Goal: Task Accomplishment & Management: Complete application form

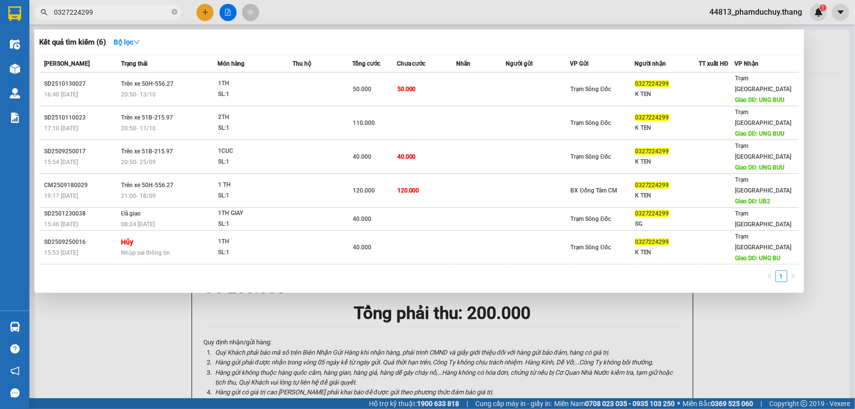
click at [197, 10] on div at bounding box center [427, 204] width 855 height 409
click at [124, 11] on input "0327224299" at bounding box center [112, 12] width 116 height 11
click at [201, 12] on div at bounding box center [427, 204] width 855 height 409
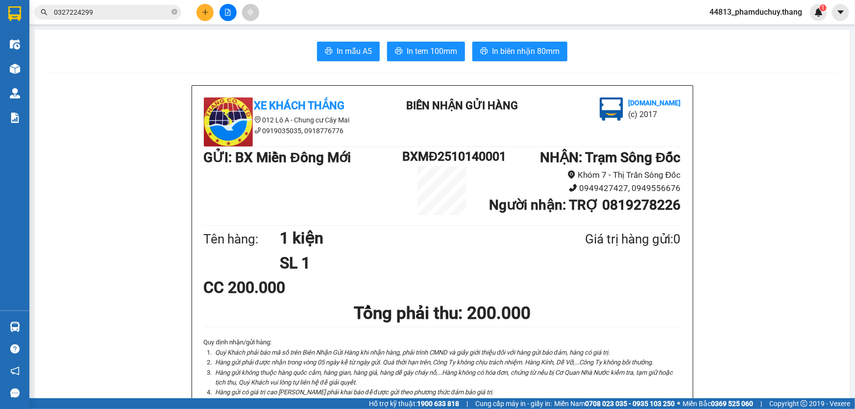
click at [209, 14] on button at bounding box center [205, 12] width 17 height 17
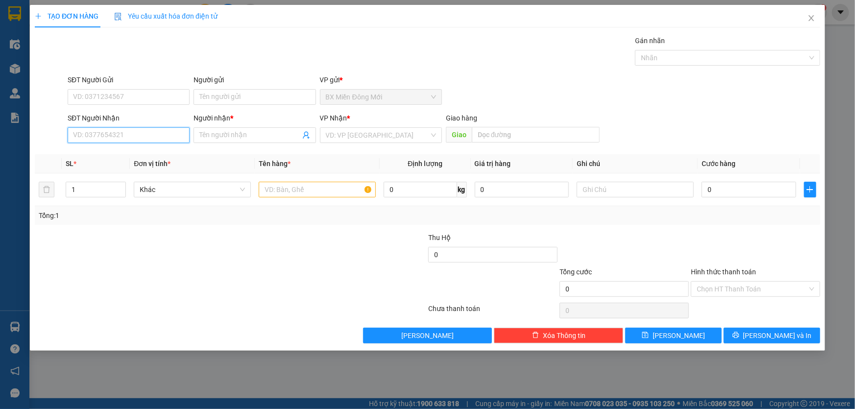
click at [127, 133] on input "SĐT Người Nhận" at bounding box center [129, 135] width 122 height 16
type input "0913999879"
click at [103, 149] on div "0913999879 - BỀN" at bounding box center [129, 155] width 122 height 16
type input "BỀN"
type input "CẦN THƠ"
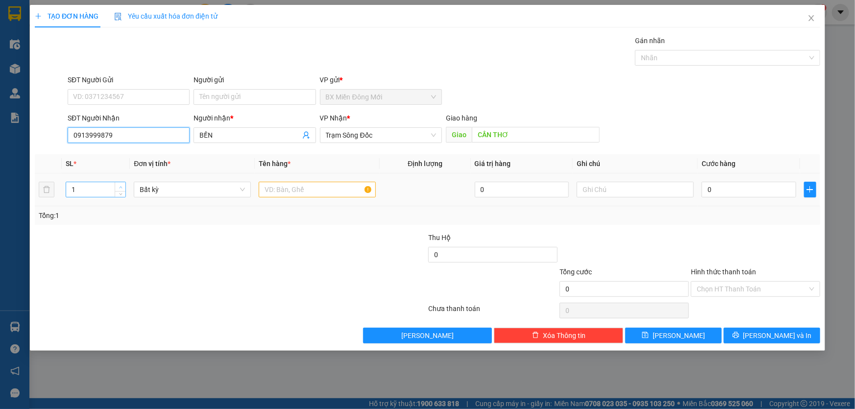
type input "0913999879"
click at [119, 186] on icon "up" at bounding box center [120, 187] width 3 height 3
type input "3"
click at [119, 186] on icon "up" at bounding box center [120, 187] width 3 height 3
click at [287, 189] on input "text" at bounding box center [317, 190] width 117 height 16
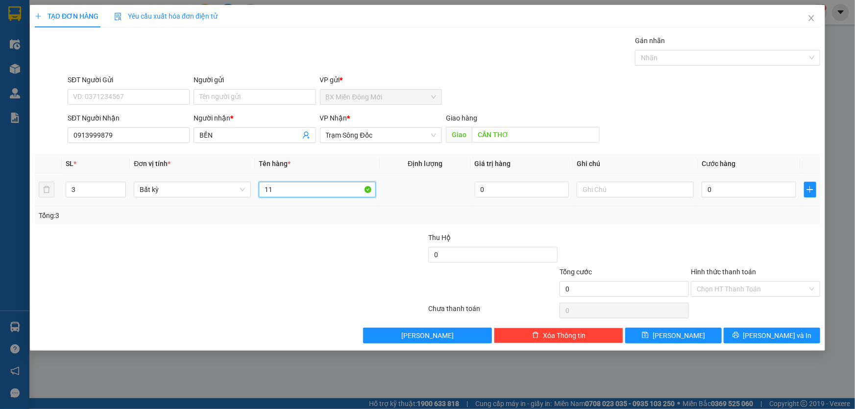
type input "1"
type input "3 kiện"
click at [726, 194] on input "0" at bounding box center [749, 190] width 95 height 16
type input "1"
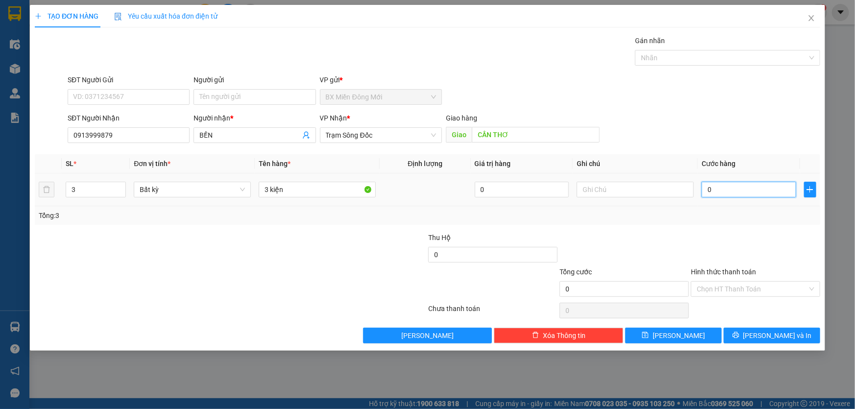
type input "1"
type input "10"
type input "100"
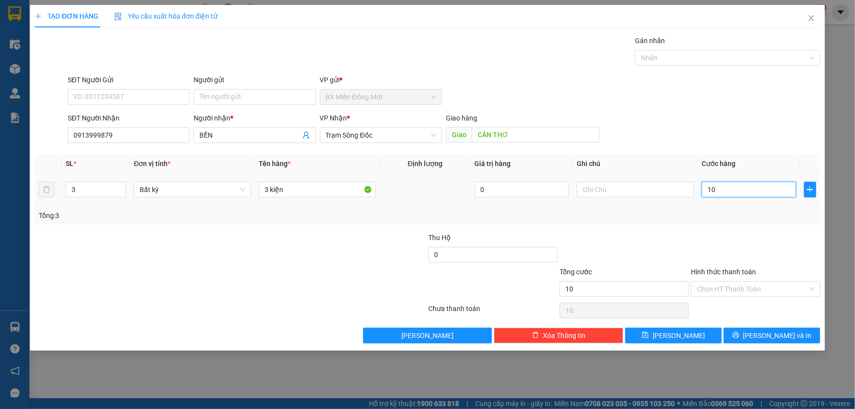
type input "100"
type input "1.000"
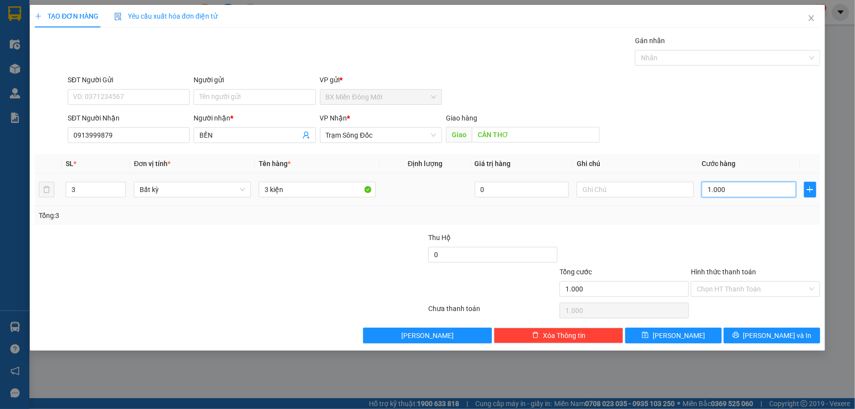
type input "10.000"
type input "100.000"
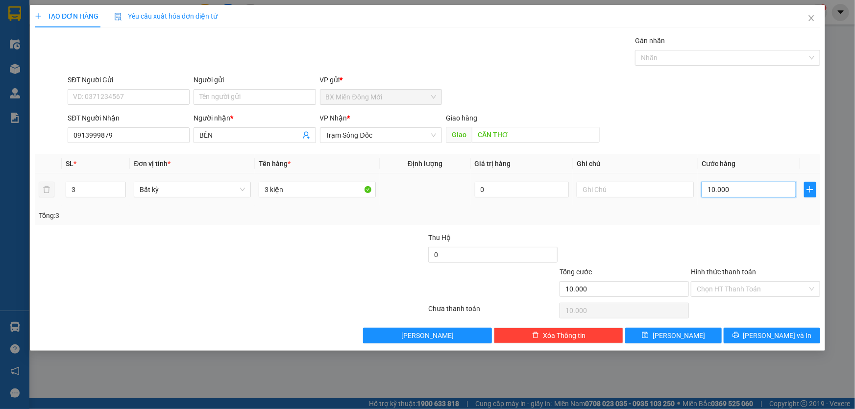
type input "100.000"
type input "10.000"
type input "1.000"
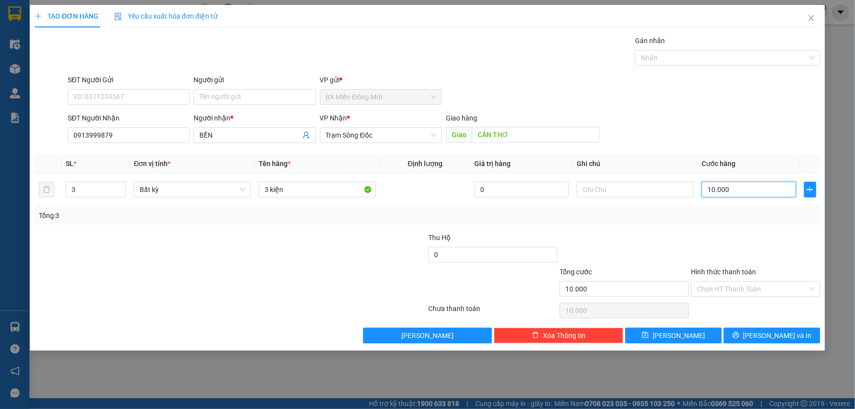
type input "1.000"
type input "100"
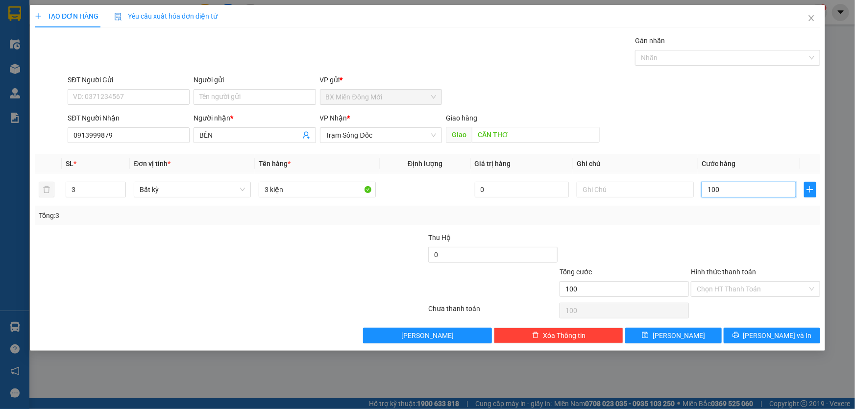
type input "10"
type input "1"
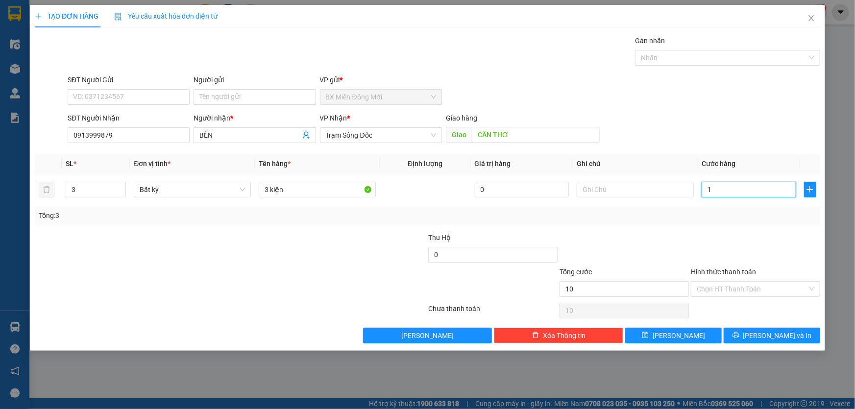
type input "1"
type input "0"
type input "01"
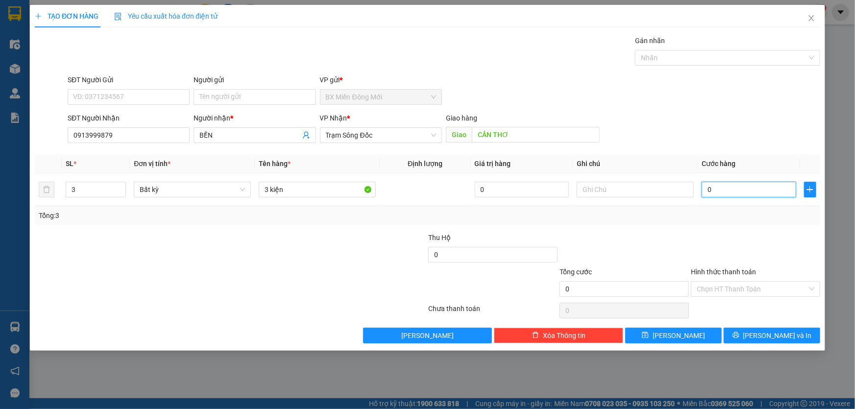
type input "1"
type input "011"
type input "11"
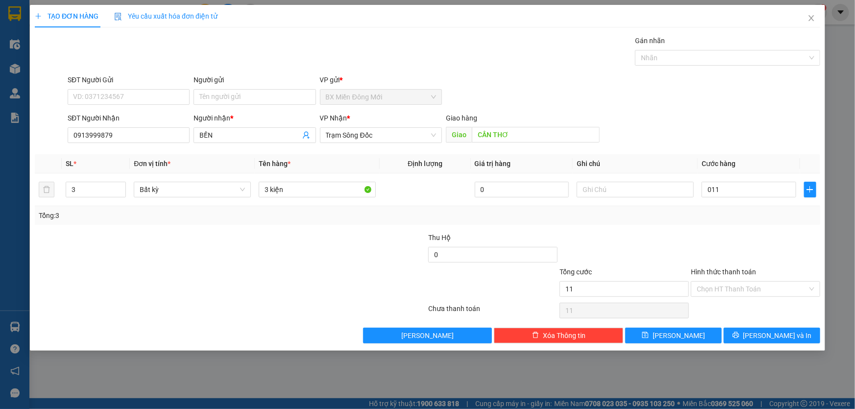
type input "11.000"
click at [689, 222] on div "Tổng: 3" at bounding box center [428, 215] width 786 height 19
click at [733, 186] on input "11.000" at bounding box center [749, 190] width 95 height 16
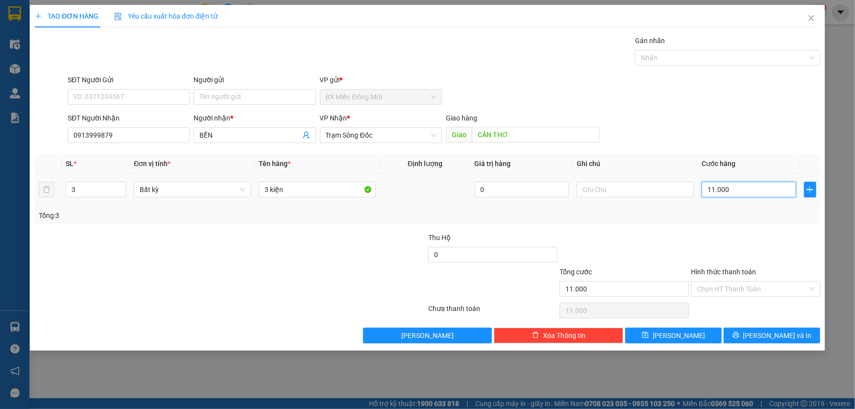
type input "1"
type input "11"
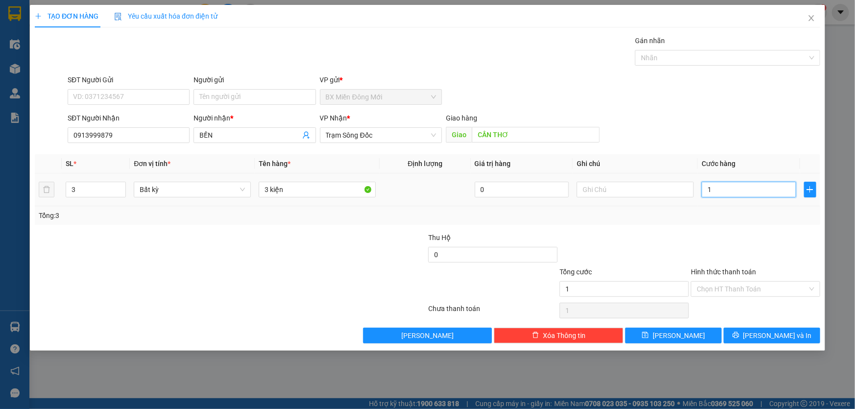
type input "11"
type input "110"
type input "1.100"
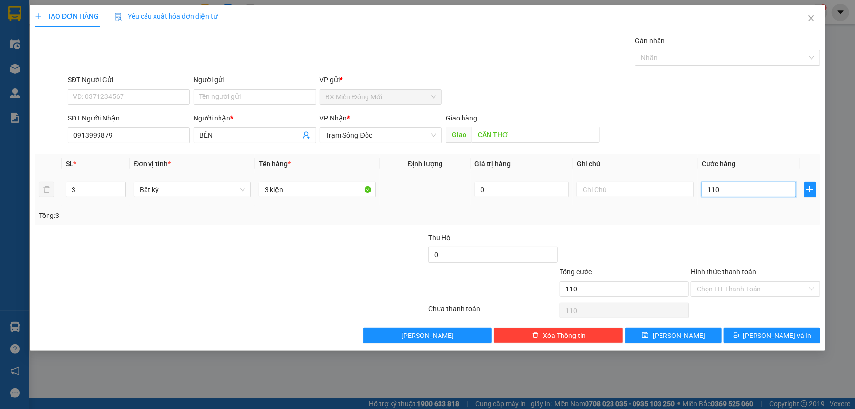
type input "1.100"
type input "11.000"
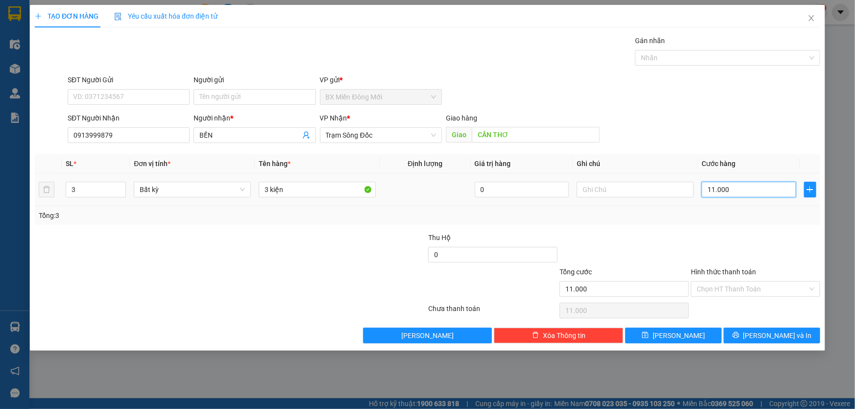
type input "110.000"
click at [727, 217] on div "Tổng: 3" at bounding box center [428, 215] width 778 height 11
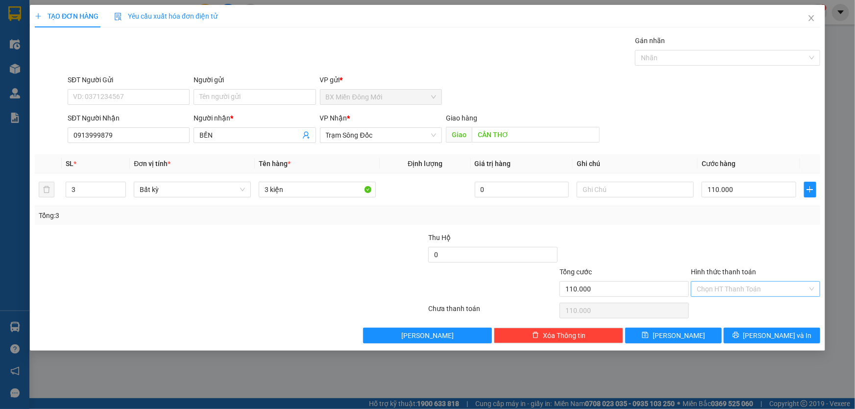
click at [726, 291] on input "Hình thức thanh toán" at bounding box center [752, 289] width 111 height 15
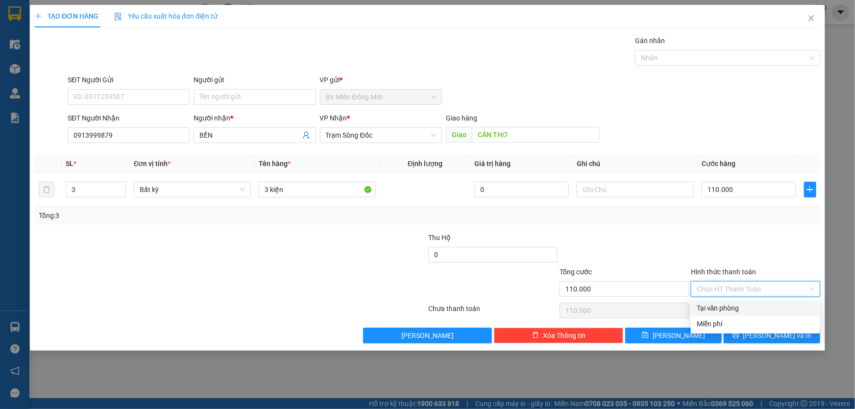
click at [715, 306] on div "Tại văn phòng" at bounding box center [756, 308] width 118 height 11
type input "0"
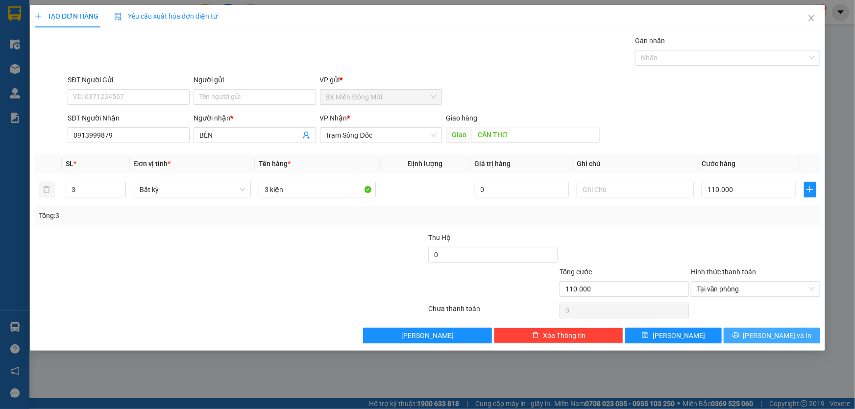
click at [767, 333] on span "[PERSON_NAME] và In" at bounding box center [778, 335] width 69 height 11
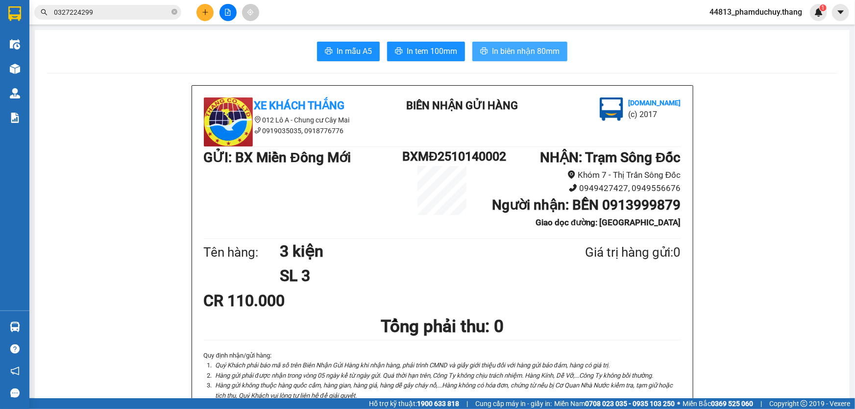
click at [484, 49] on icon "printer" at bounding box center [484, 51] width 8 height 8
click at [428, 46] on span "In tem 100mm" at bounding box center [432, 51] width 50 height 12
click at [206, 14] on icon "plus" at bounding box center [205, 12] width 7 height 7
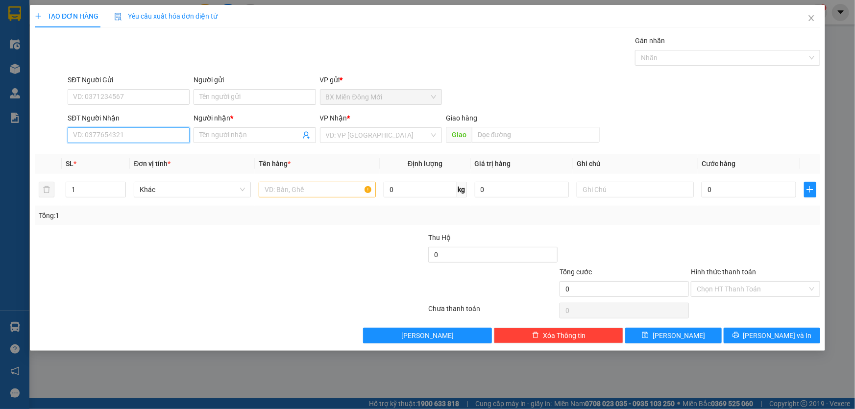
click at [147, 134] on input "SĐT Người Nhận" at bounding box center [129, 135] width 122 height 16
type input "0945297092"
click at [213, 138] on input "Người nhận *" at bounding box center [250, 135] width 100 height 11
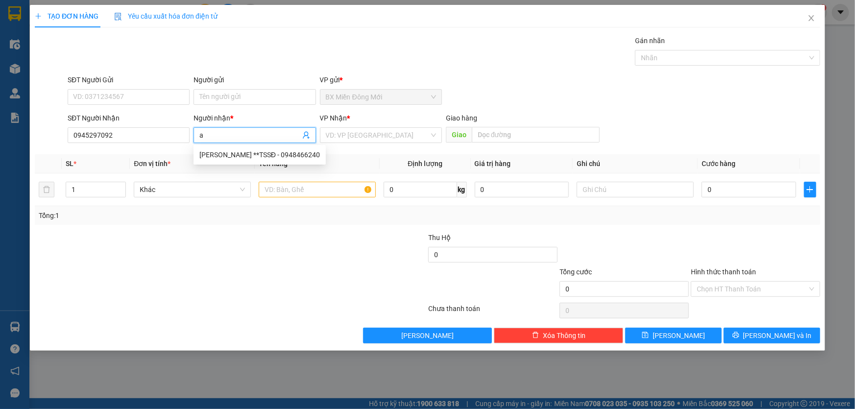
type input "a"
type input "A HIỀN BXDTAM"
click at [404, 130] on input "search" at bounding box center [377, 135] width 103 height 15
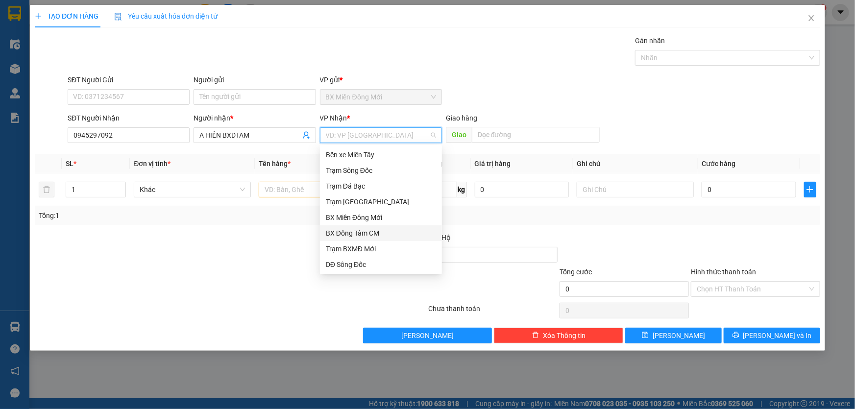
click at [363, 236] on div "BX Đồng Tâm CM" at bounding box center [381, 233] width 110 height 11
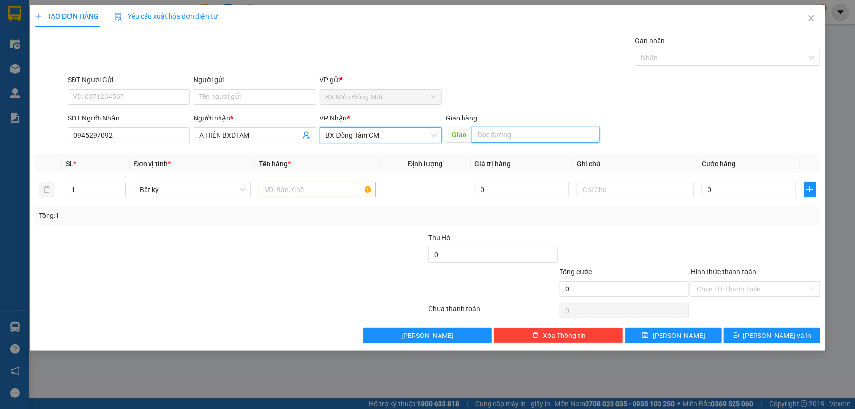
click at [513, 142] on input "text" at bounding box center [536, 135] width 128 height 16
type input "BXDTAM"
click at [314, 193] on input "text" at bounding box center [317, 190] width 117 height 16
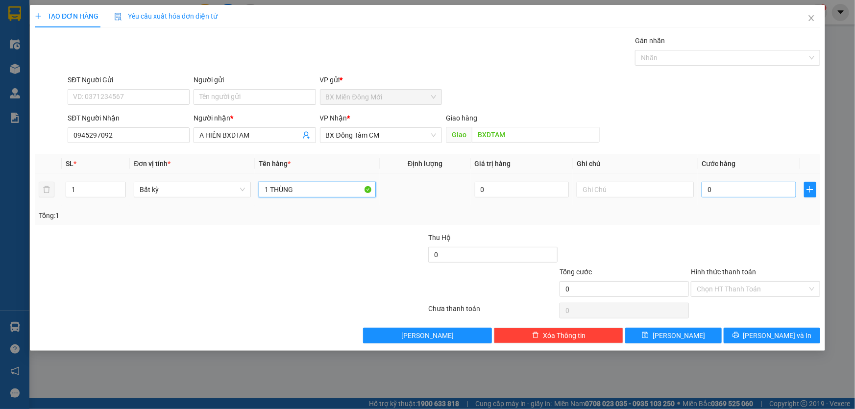
type input "1 THÙNG"
click at [734, 186] on input "0" at bounding box center [749, 190] width 95 height 16
type input "5"
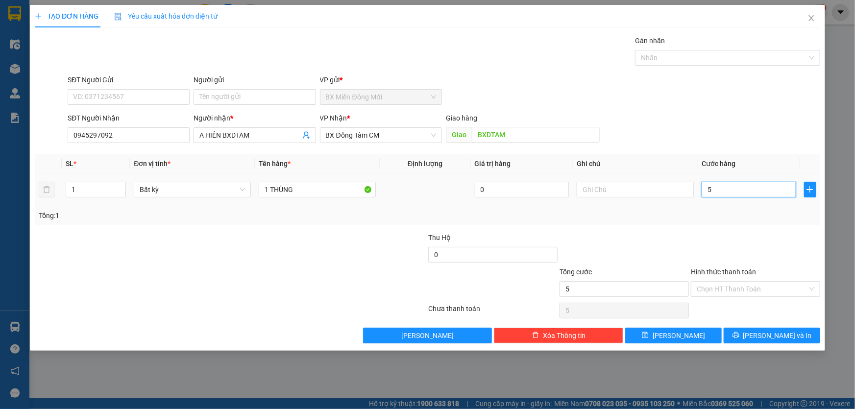
type input "50"
type input "500"
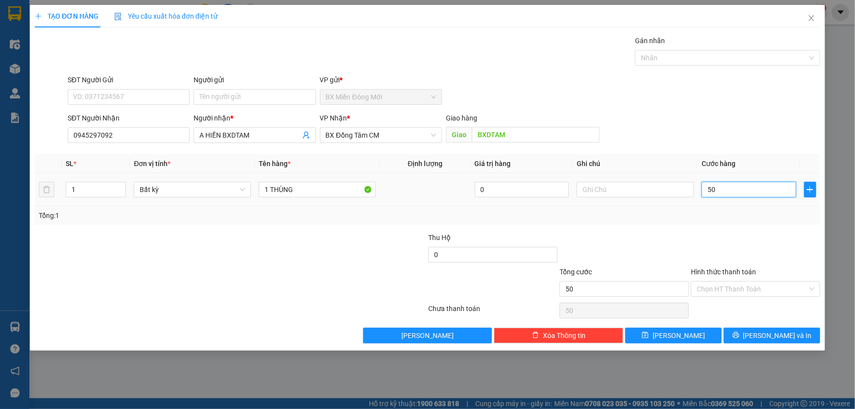
type input "500"
type input "5.000"
type input "50.000"
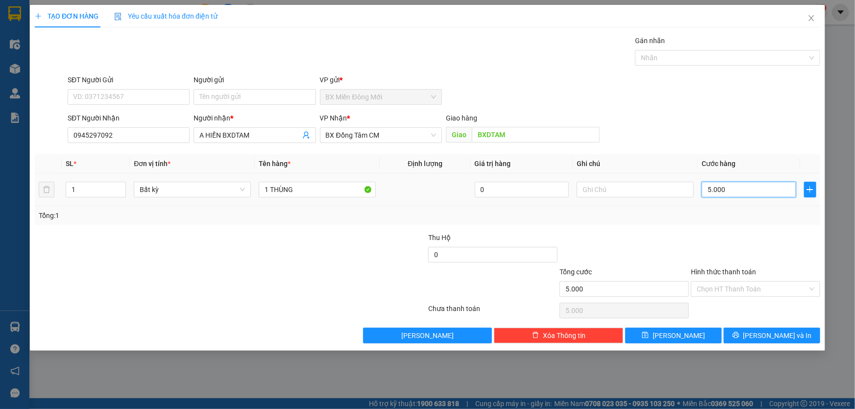
type input "50.000"
click at [646, 144] on div "SĐT Người Nhận 0945297092 Người nhận * A HIỀN BXDTAM VP Nhận * BX Đồng Tâm CM G…" at bounding box center [444, 130] width 757 height 34
click at [739, 333] on icon "printer" at bounding box center [736, 335] width 6 height 6
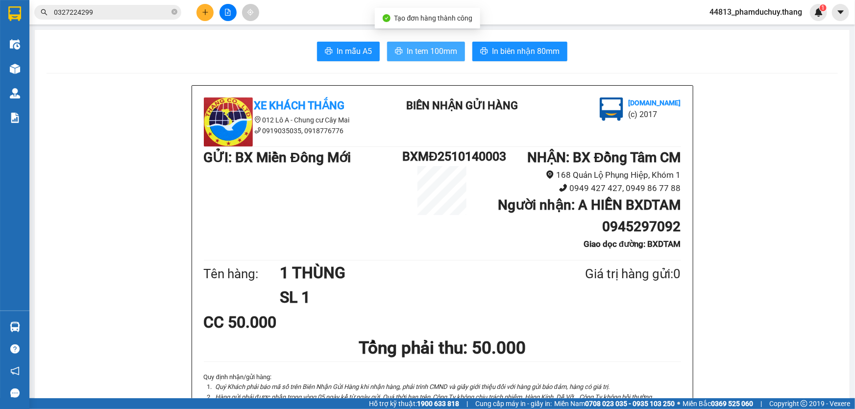
drag, startPoint x: 412, startPoint y: 37, endPoint x: 419, endPoint y: 44, distance: 9.7
click at [475, 44] on button "In biên nhận 80mm" at bounding box center [520, 52] width 95 height 20
click at [456, 49] on button "In tem 100mm" at bounding box center [426, 52] width 78 height 20
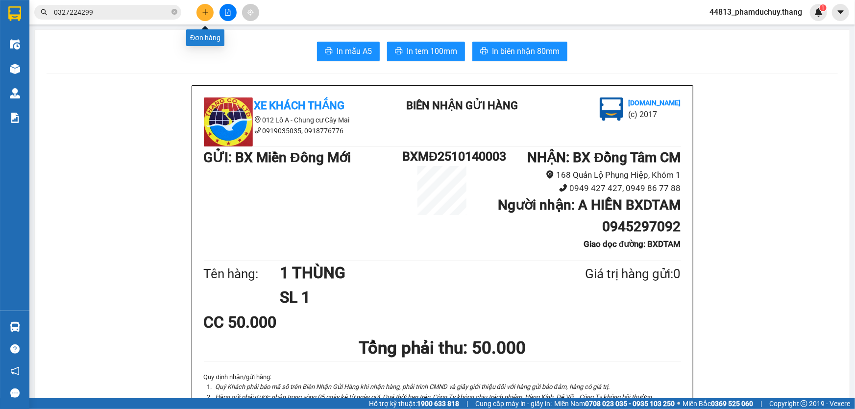
click at [210, 8] on button at bounding box center [205, 12] width 17 height 17
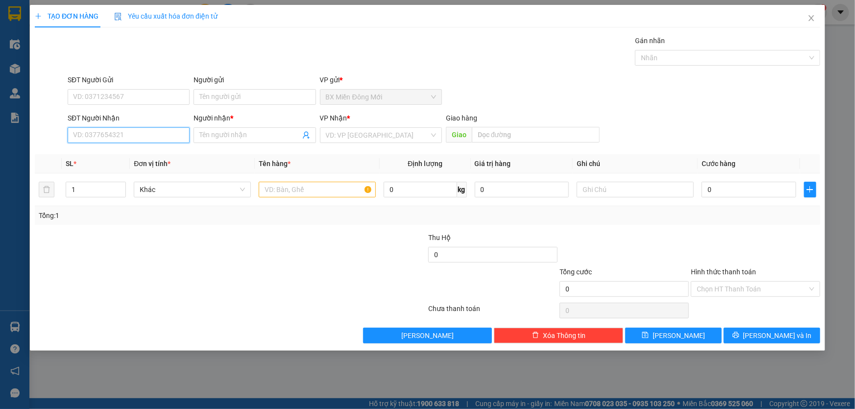
click at [129, 139] on input "SĐT Người Nhận" at bounding box center [129, 135] width 122 height 16
type input "0913620239"
click at [93, 153] on div "0913620239 - GÁ" at bounding box center [129, 155] width 110 height 11
type input "GÁ"
type input "0913620239"
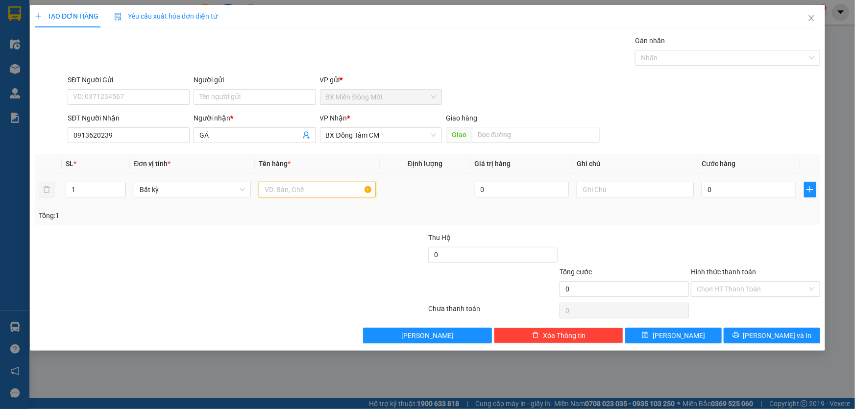
click at [299, 193] on input "text" at bounding box center [317, 190] width 117 height 16
type input "1 BÌNH ẮC QUY"
click at [751, 189] on input "0" at bounding box center [749, 190] width 95 height 16
type input "6"
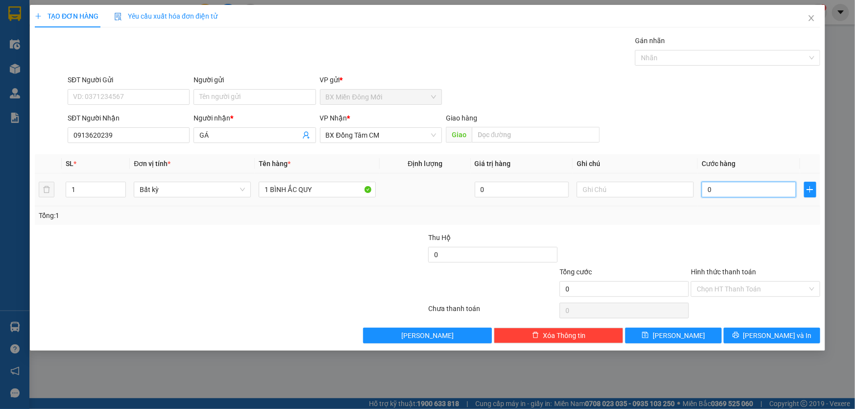
type input "6"
type input "60"
type input "600"
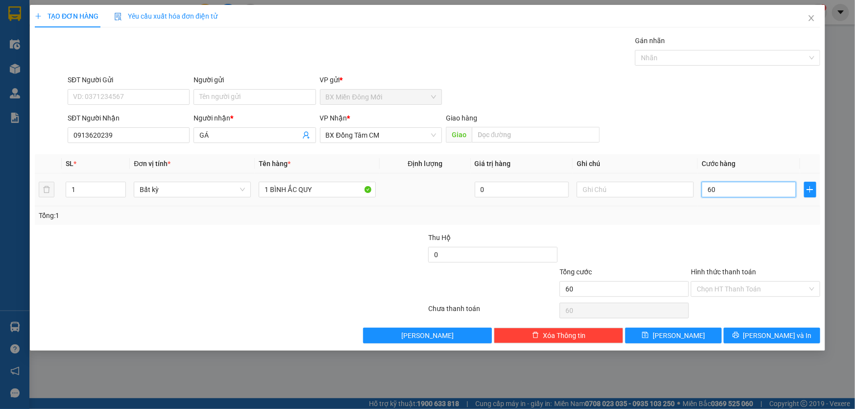
type input "600"
type input "6.000"
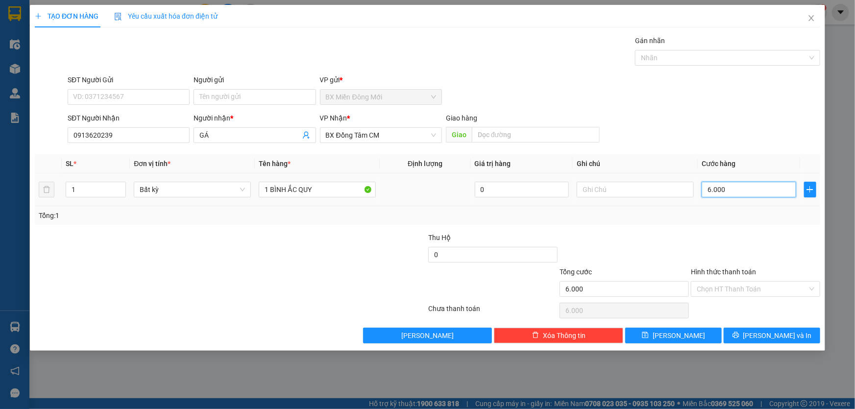
type input "60.000"
click at [752, 208] on div "Tổng: 1" at bounding box center [428, 215] width 786 height 19
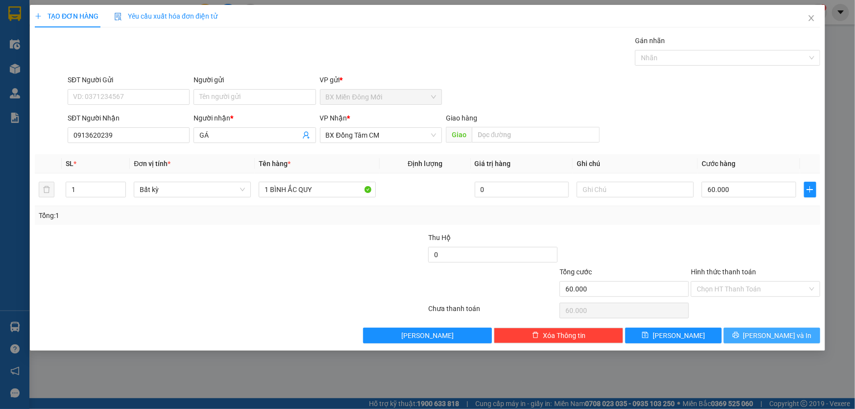
click at [760, 336] on button "[PERSON_NAME] và In" at bounding box center [772, 336] width 97 height 16
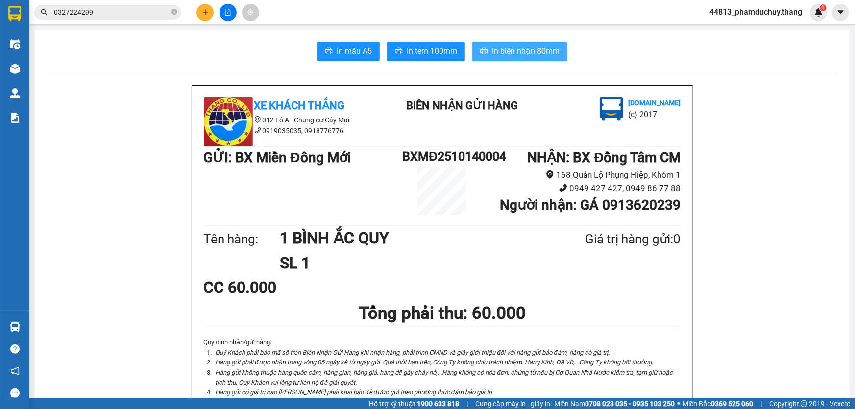
click at [502, 50] on span "In biên nhận 80mm" at bounding box center [526, 51] width 68 height 12
click at [423, 55] on span "In tem 100mm" at bounding box center [432, 51] width 50 height 12
click at [208, 5] on button at bounding box center [205, 12] width 17 height 17
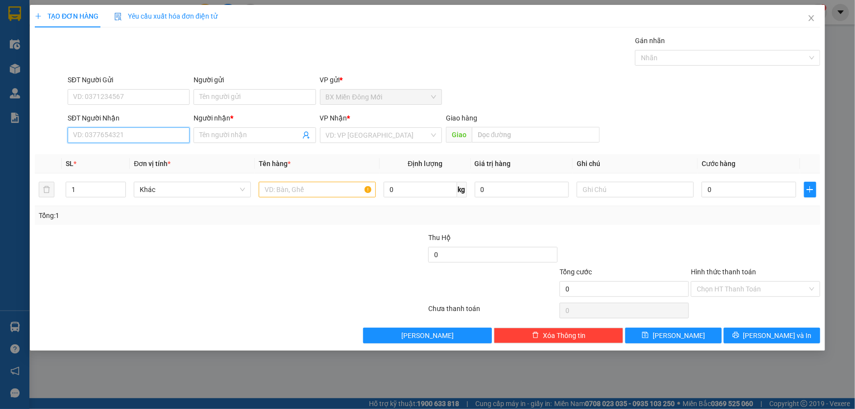
click at [117, 129] on input "SĐT Người Nhận" at bounding box center [129, 135] width 122 height 16
type input "0982928026"
click at [115, 186] on span "Increase Value" at bounding box center [120, 186] width 11 height 9
click at [117, 186] on span "Increase Value" at bounding box center [120, 186] width 11 height 9
type input "4"
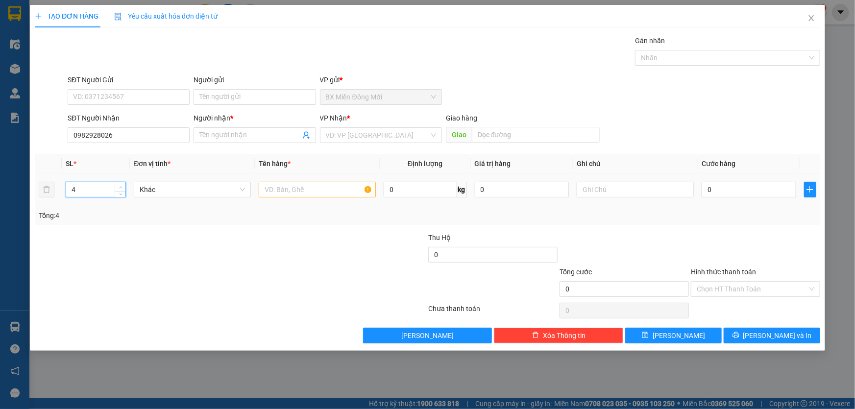
click at [117, 186] on span "Increase Value" at bounding box center [120, 186] width 11 height 9
click at [295, 193] on input "text" at bounding box center [317, 190] width 117 height 16
type input "4 KIỆN"
click at [737, 191] on input "0" at bounding box center [749, 190] width 95 height 16
click at [369, 134] on input "search" at bounding box center [377, 135] width 103 height 15
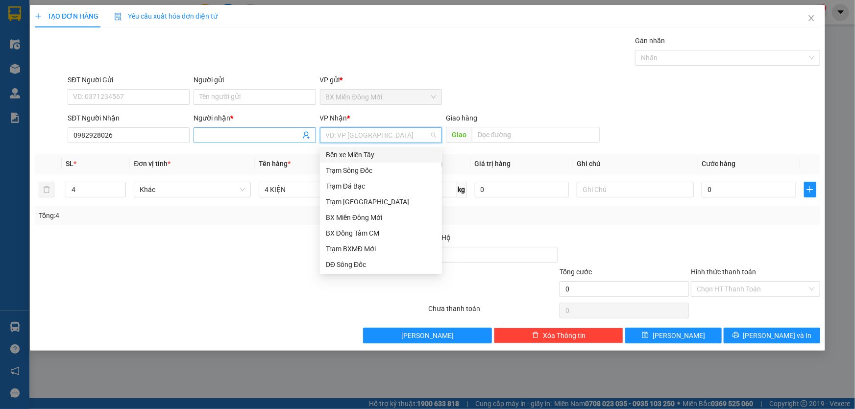
click at [281, 133] on input "Người nhận *" at bounding box center [250, 135] width 100 height 11
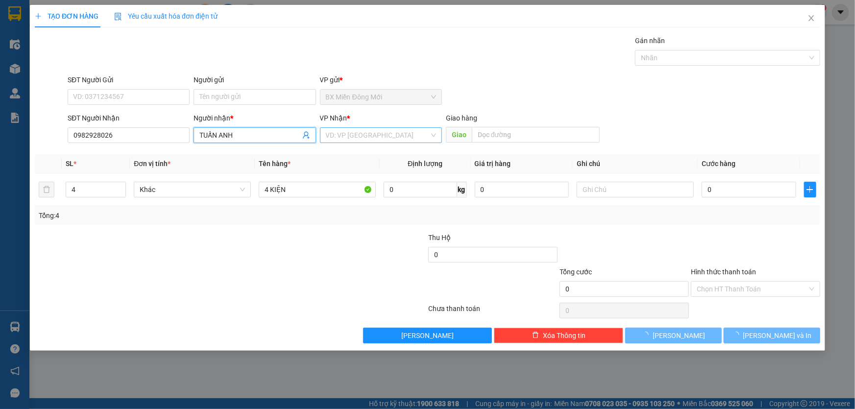
type input "TUẤN ANH"
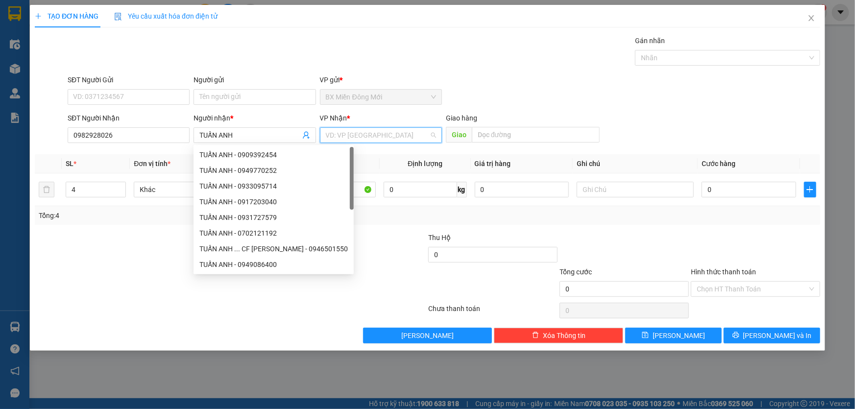
click at [345, 140] on input "search" at bounding box center [377, 135] width 103 height 15
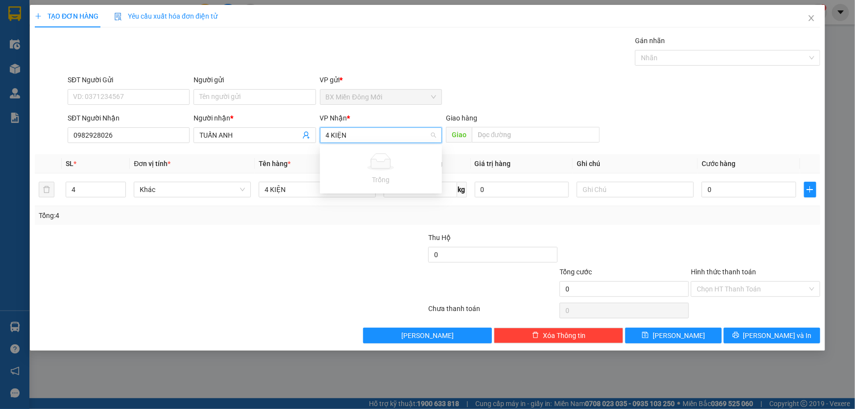
type input "4 KIỆN"
click at [502, 84] on div "SĐT Người Gửi VD: 0371234567 Người gửi Tên người gửi VP gửi * BX Miền [GEOGRAPH…" at bounding box center [444, 92] width 757 height 34
click at [393, 135] on input "search" at bounding box center [377, 135] width 103 height 15
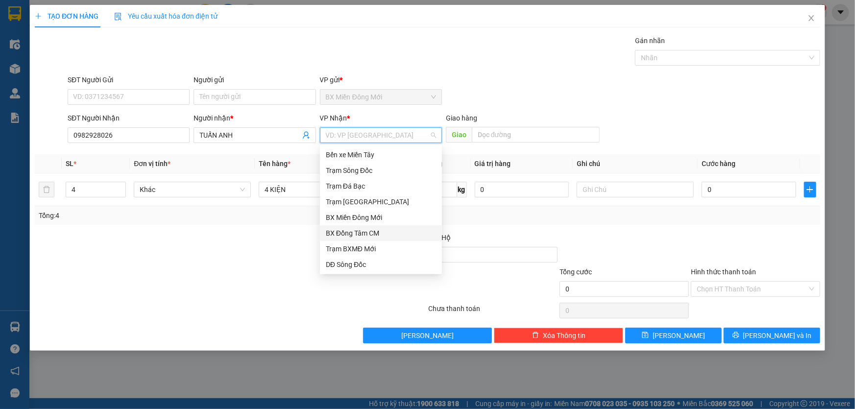
click at [374, 235] on div "BX Đồng Tâm CM" at bounding box center [381, 233] width 110 height 11
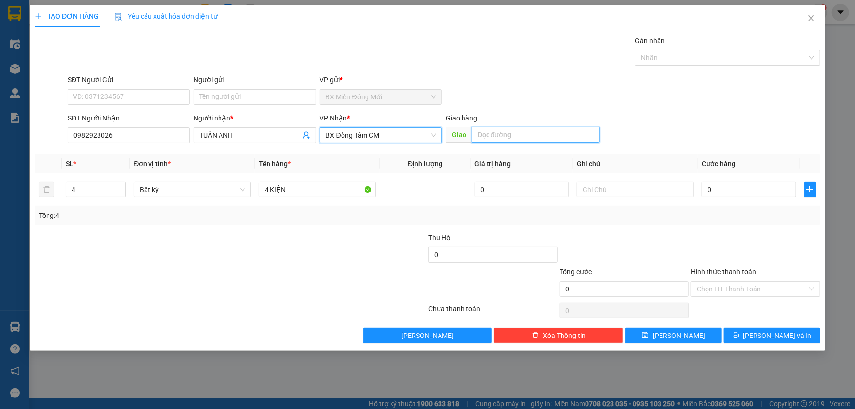
click at [494, 138] on input "text" at bounding box center [536, 135] width 128 height 16
type input "BX DTAM"
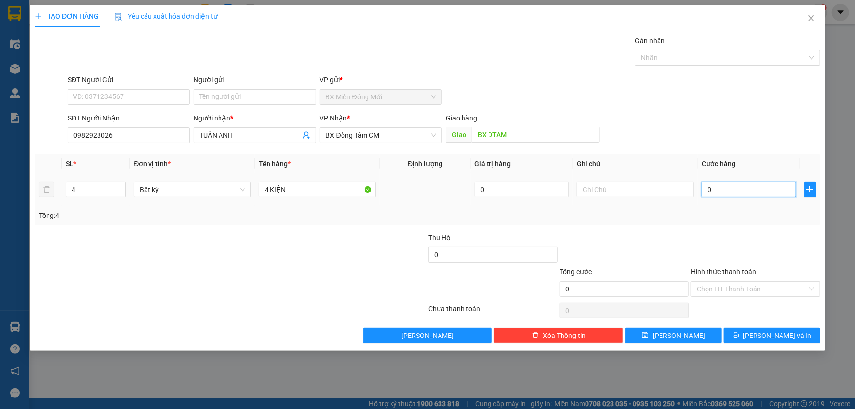
click at [739, 193] on input "0" at bounding box center [749, 190] width 95 height 16
type input "1"
type input "18"
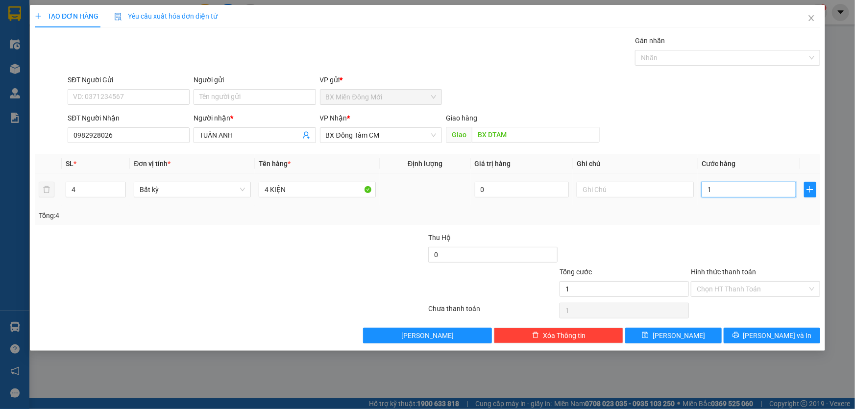
type input "18"
type input "180"
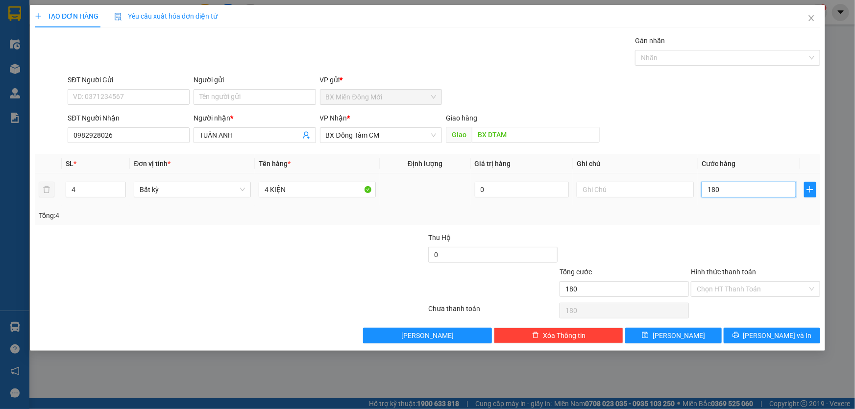
type input "1.800"
type input "18.000"
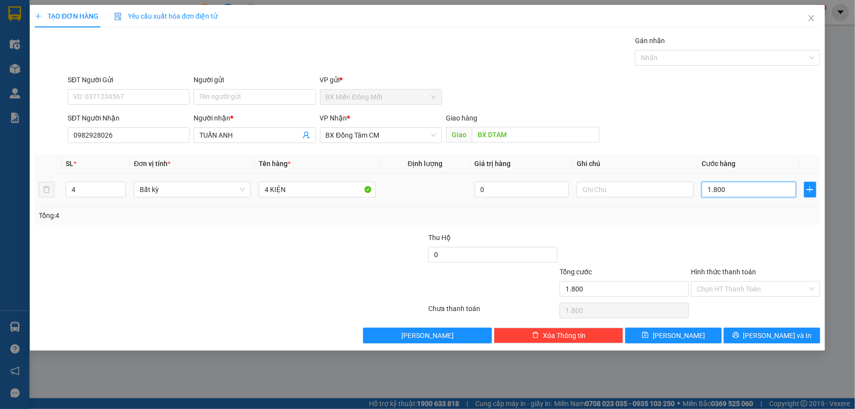
type input "18.000"
type input "180.000"
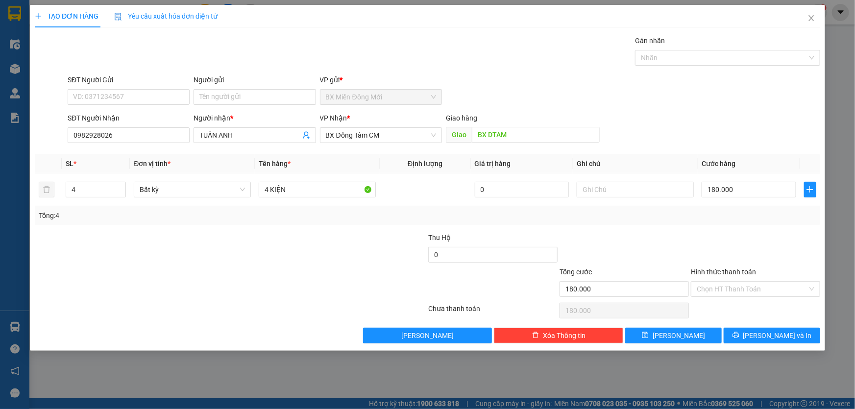
click at [710, 130] on div "SĐT Người Nhận 0982928026 Người nhận * TUẤN ANH VP Nhận * BX Đồng Tâm CM Giao h…" at bounding box center [444, 130] width 757 height 34
click at [739, 336] on icon "printer" at bounding box center [736, 335] width 6 height 6
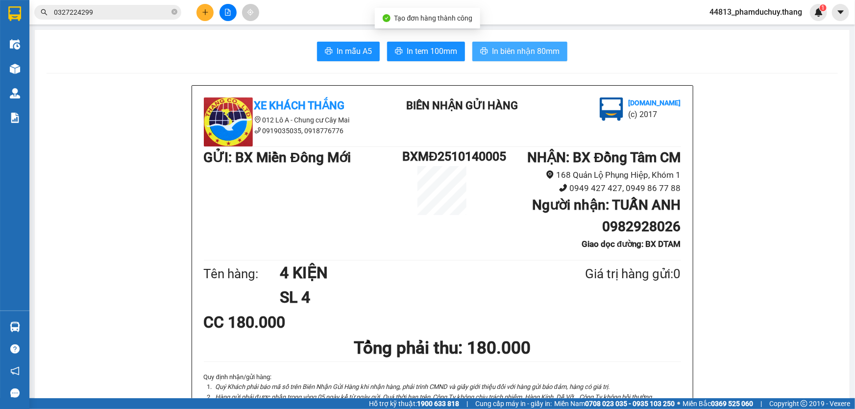
click at [484, 50] on icon "printer" at bounding box center [484, 51] width 7 height 7
click at [431, 47] on span "In tem 100mm" at bounding box center [432, 51] width 50 height 12
